Goal: Task Accomplishment & Management: Use online tool/utility

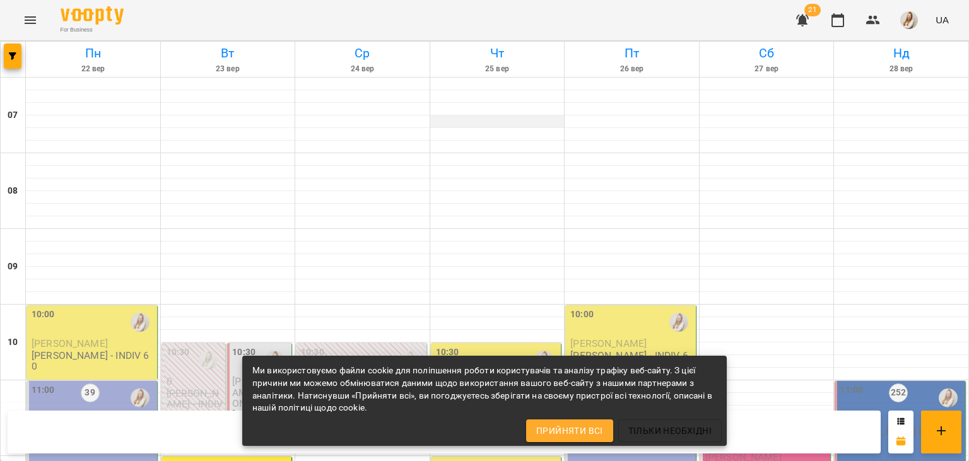
scroll to position [189, 0]
click at [122, 308] on div "10:00" at bounding box center [93, 322] width 123 height 29
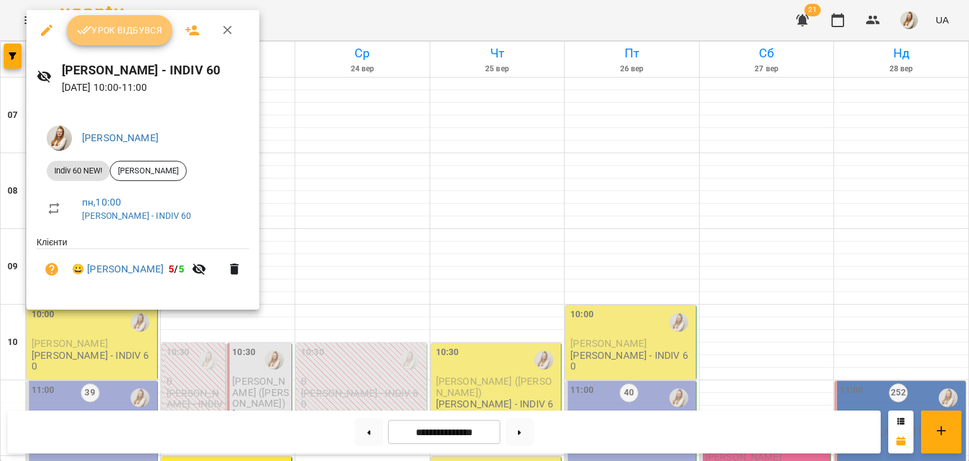
click at [137, 36] on span "Урок відбувся" at bounding box center [120, 30] width 86 height 15
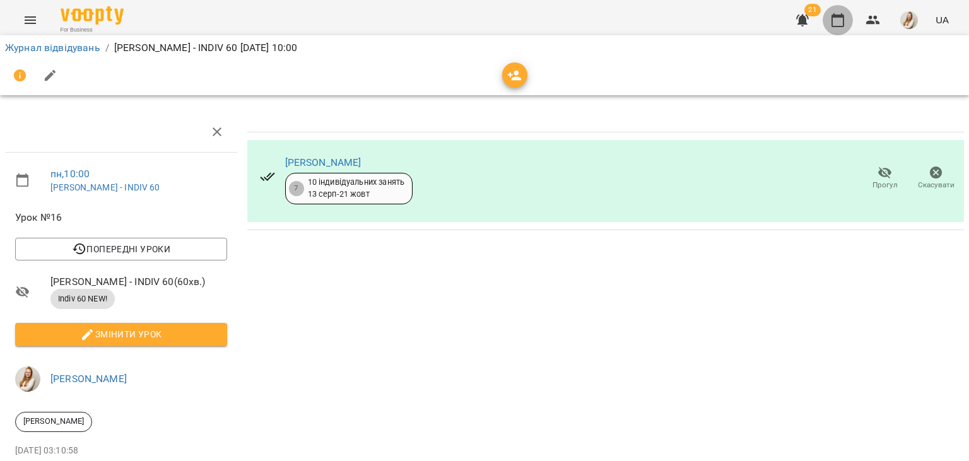
click at [842, 21] on icon "button" at bounding box center [837, 20] width 15 height 15
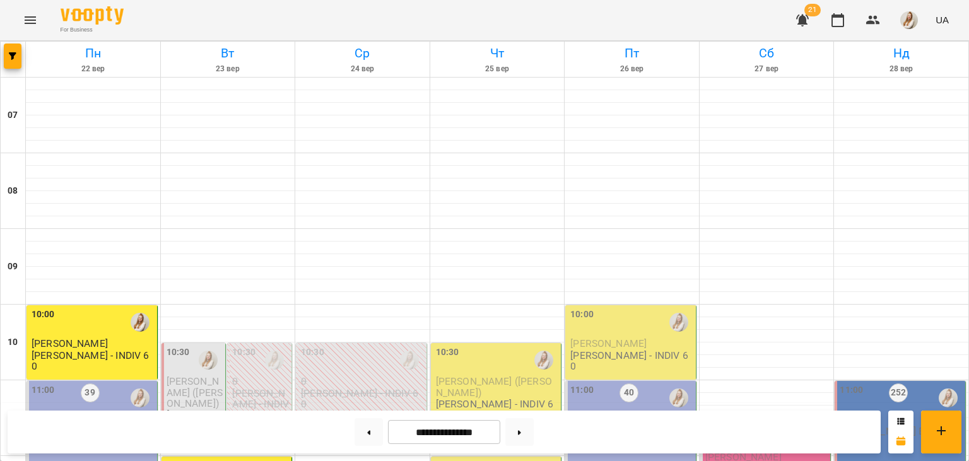
click at [452, 15] on div "For Business 21 UA" at bounding box center [484, 20] width 969 height 40
click at [912, 14] on img "button" at bounding box center [909, 20] width 18 height 18
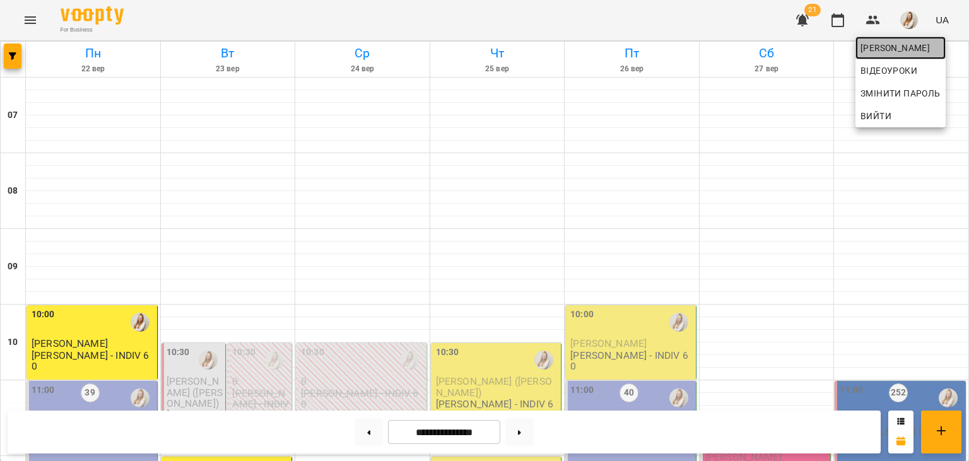
click at [924, 50] on span "[PERSON_NAME]" at bounding box center [900, 47] width 80 height 15
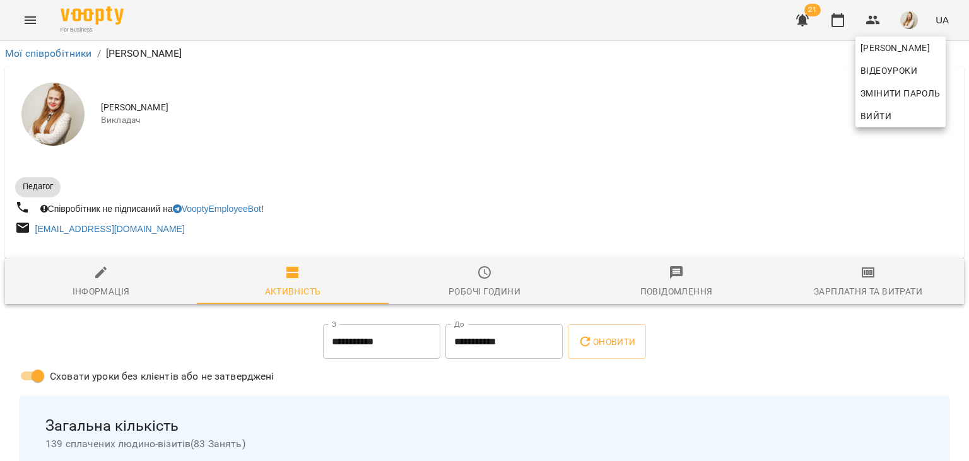
click at [870, 286] on div at bounding box center [484, 230] width 969 height 461
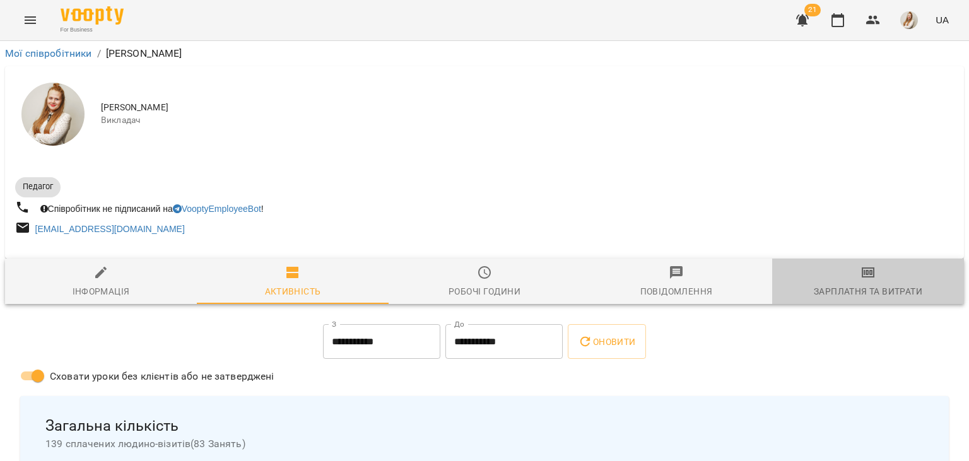
click at [870, 286] on div "Зарплатня та Витрати" at bounding box center [868, 291] width 108 height 15
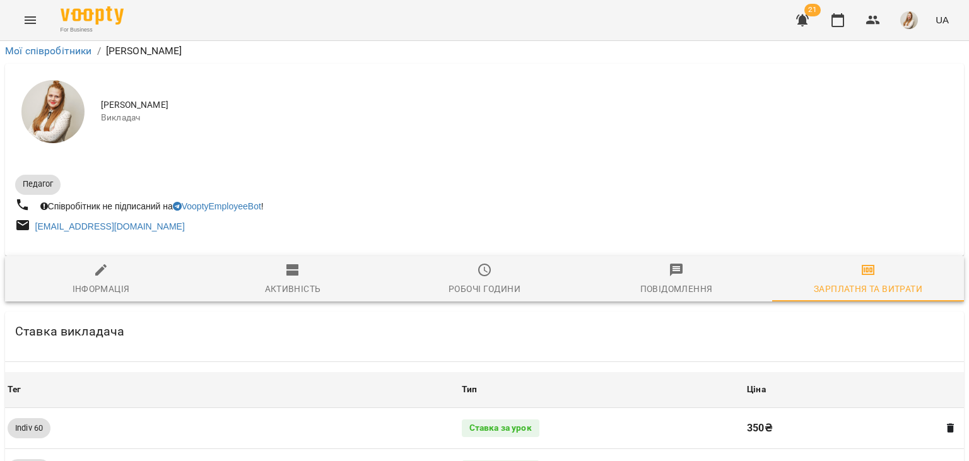
scroll to position [1457, 0]
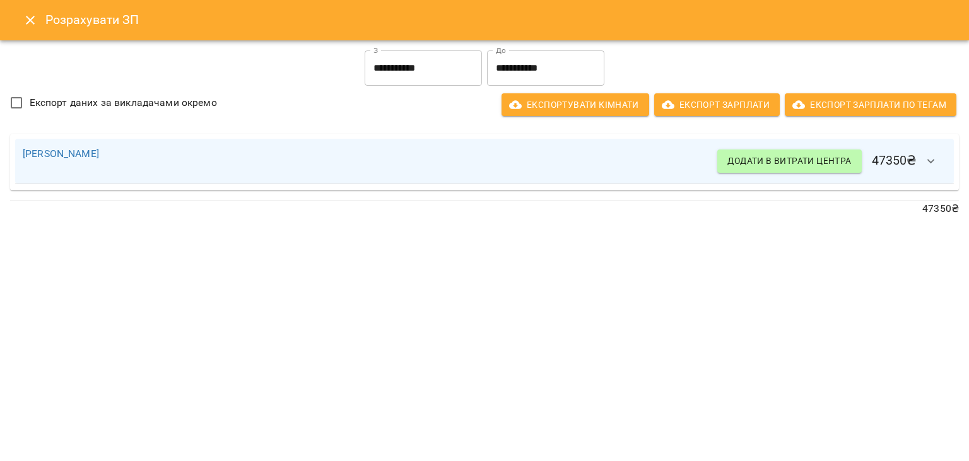
click at [467, 284] on div "**********" at bounding box center [484, 230] width 969 height 461
click at [454, 71] on input "**********" at bounding box center [422, 67] width 117 height 35
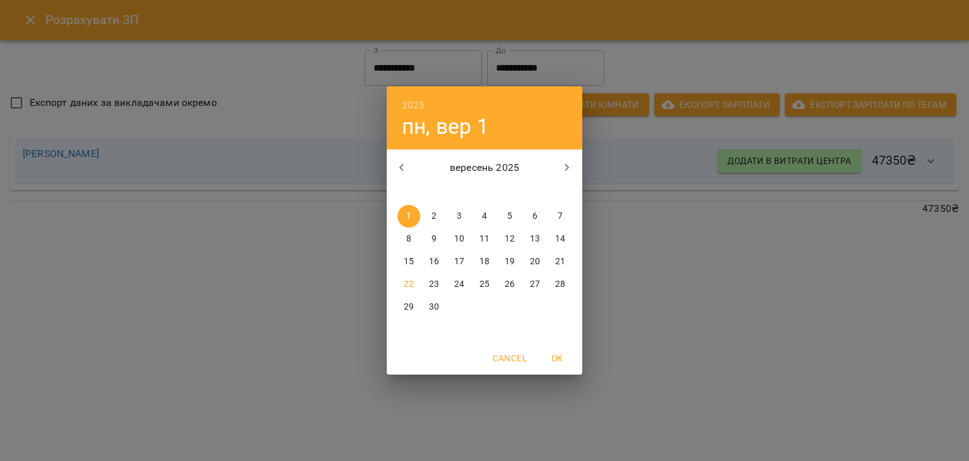
click at [433, 262] on p "16" at bounding box center [434, 261] width 10 height 13
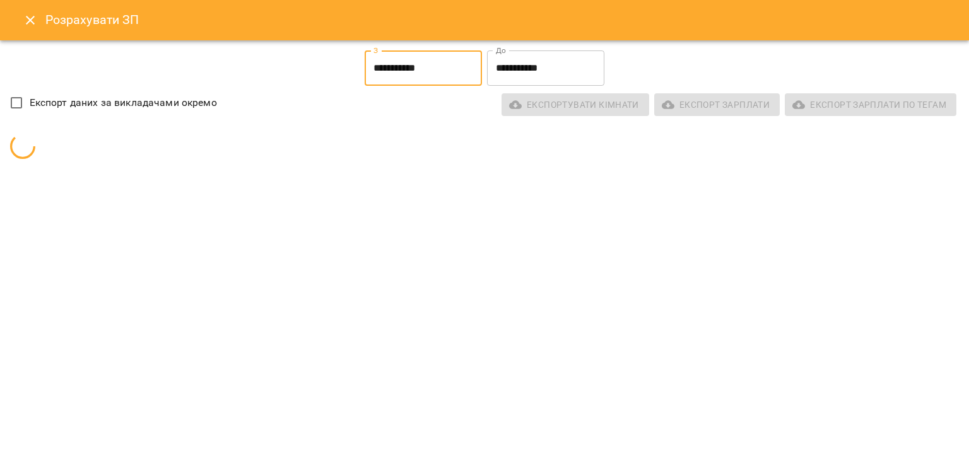
type input "**********"
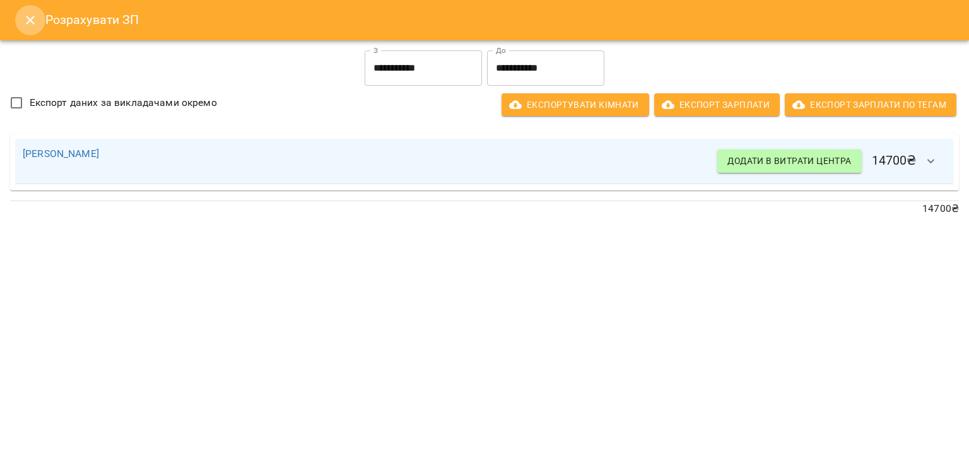
click at [24, 20] on icon "Close" at bounding box center [30, 20] width 15 height 15
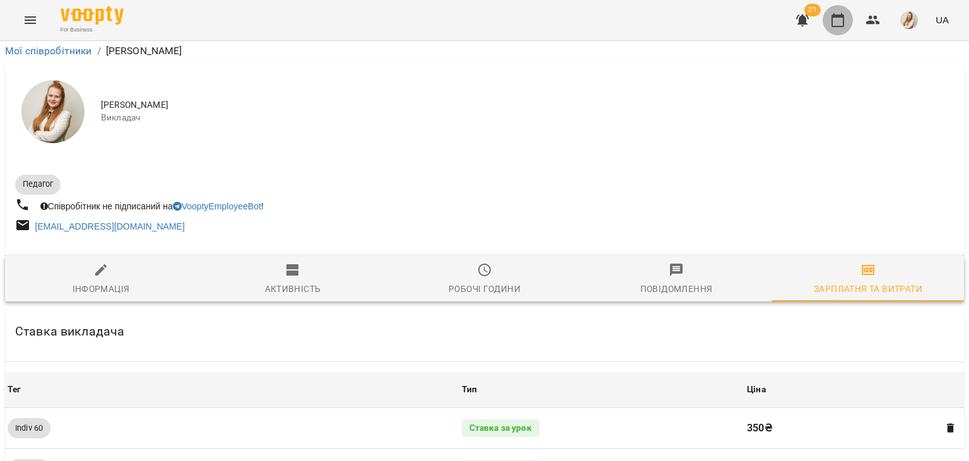
click at [836, 18] on icon "button" at bounding box center [837, 20] width 15 height 15
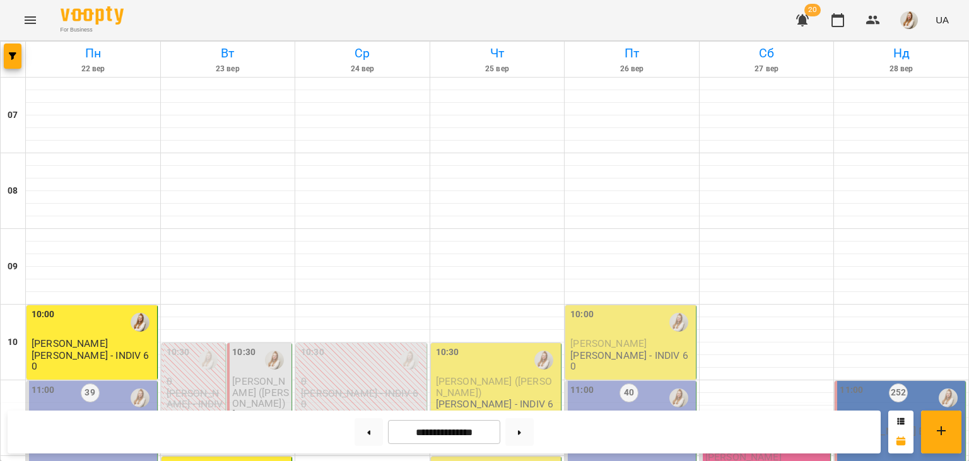
scroll to position [184, 0]
